Goal: Download file/media

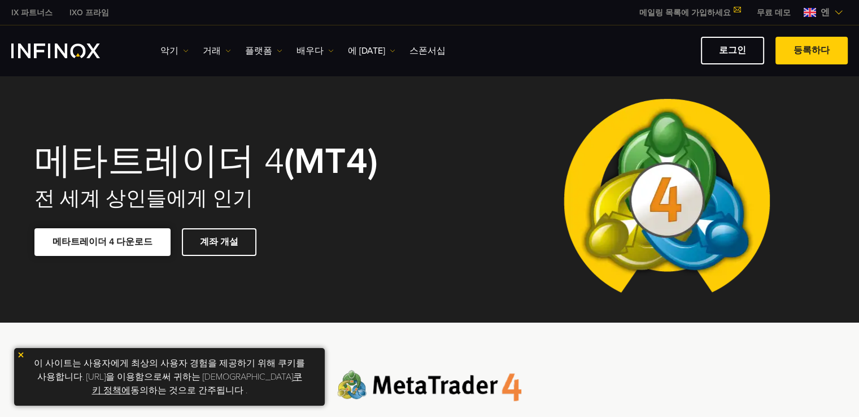
click at [113, 235] on link "메타트레이더 4 다운로드" at bounding box center [102, 242] width 136 height 28
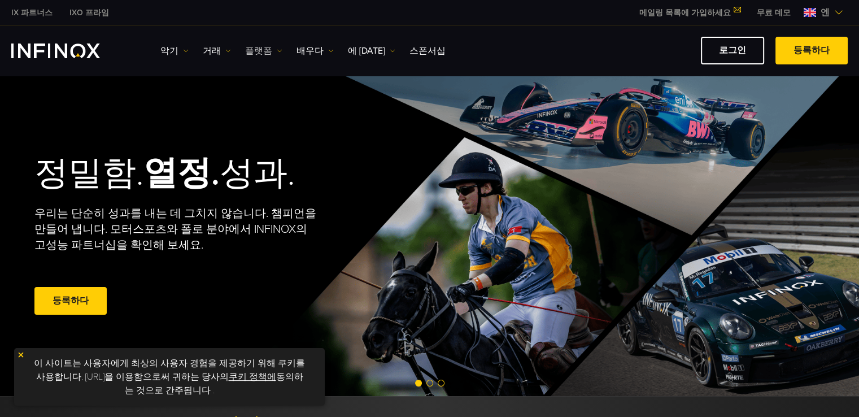
click at [256, 46] on font "플랫폼" at bounding box center [258, 50] width 27 height 11
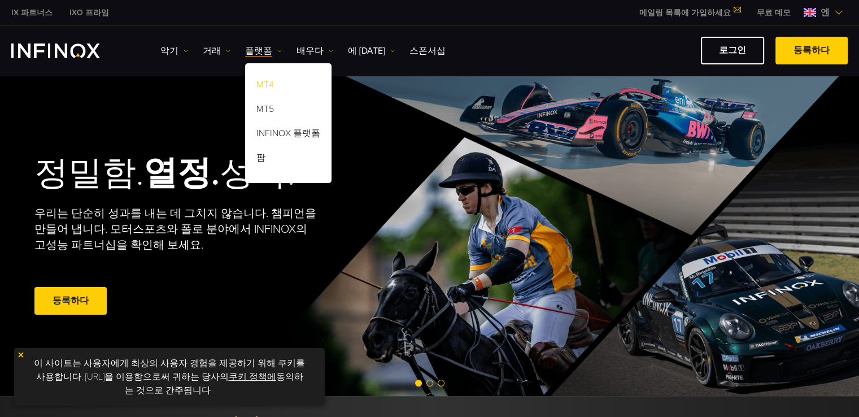
click at [271, 87] on link "MT4" at bounding box center [288, 87] width 86 height 24
